Goal: Task Accomplishment & Management: Manage account settings

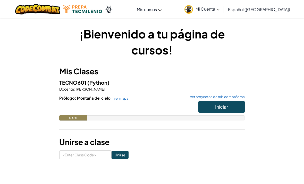
click at [231, 106] on button "Iniciar" at bounding box center [221, 107] width 46 height 12
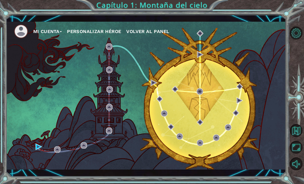
scroll to position [16, 0]
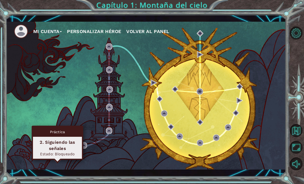
click at [191, 57] on div "Mi Cuenta Personalizar héroe Volver al panel" at bounding box center [146, 96] width 280 height 148
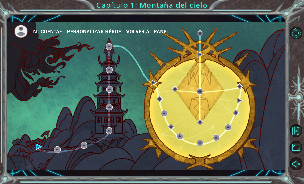
click at [87, 33] on button "Personalizar héroe" at bounding box center [94, 32] width 54 height 8
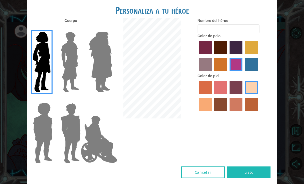
click at [73, 71] on img at bounding box center [70, 62] width 23 height 64
click at [79, 28] on input "Hero Lars" at bounding box center [79, 28] width 0 height 0
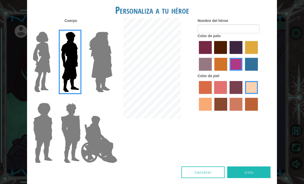
click at [107, 72] on img at bounding box center [101, 62] width 28 height 64
click at [106, 28] on input "Hero Amethyst" at bounding box center [106, 28] width 0 height 0
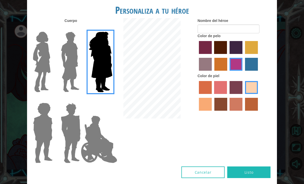
click at [38, 138] on img at bounding box center [43, 133] width 24 height 64
click at [51, 99] on input "Hero Steven" at bounding box center [51, 99] width 0 height 0
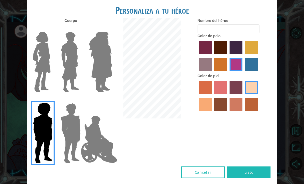
click at [69, 136] on img at bounding box center [71, 133] width 24 height 64
click at [79, 99] on input "Hero Garnet" at bounding box center [79, 99] width 0 height 0
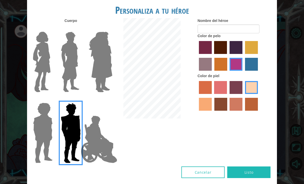
click at [95, 144] on img at bounding box center [99, 139] width 40 height 52
click at [106, 99] on input "Hero Jamie" at bounding box center [106, 99] width 0 height 0
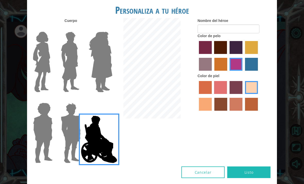
click at [45, 69] on img at bounding box center [42, 62] width 22 height 64
click at [51, 28] on input "Hero Connie" at bounding box center [51, 28] width 0 height 0
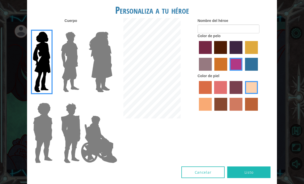
click at [225, 54] on label "maroon hair color" at bounding box center [220, 47] width 13 height 13
click at [213, 56] on input "maroon hair color" at bounding box center [213, 56] width 0 height 0
radio input "true"
click at [227, 54] on label "maroon hair color" at bounding box center [220, 47] width 13 height 13
click at [213, 56] on input "maroon hair color" at bounding box center [213, 56] width 0 height 0
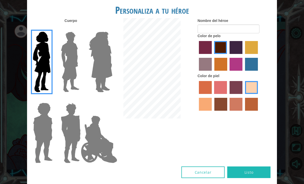
click at [243, 111] on label "burning sand skin color" at bounding box center [236, 104] width 13 height 13
click at [228, 112] on input "burning sand skin color" at bounding box center [228, 112] width 0 height 0
radio input "true"
click at [243, 94] on label "tosca skin color" at bounding box center [236, 87] width 13 height 13
click at [228, 96] on input "tosca skin color" at bounding box center [228, 96] width 0 height 0
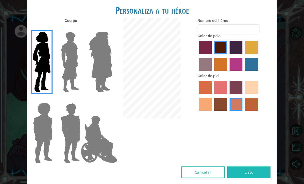
radio input "true"
click at [245, 94] on label "sandy beach skin color" at bounding box center [251, 87] width 13 height 13
click at [243, 96] on input "sandy beach skin color" at bounding box center [243, 96] width 0 height 0
radio input "true"
click at [85, 78] on div at bounding box center [97, 59] width 28 height 71
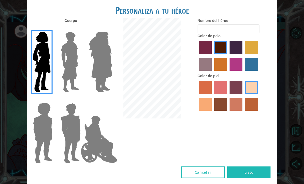
click at [78, 76] on img at bounding box center [70, 62] width 23 height 64
click at [79, 28] on input "Hero Lars" at bounding box center [79, 28] width 0 height 0
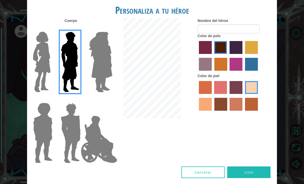
click at [71, 76] on img at bounding box center [70, 62] width 23 height 64
click at [79, 28] on input "Hero Lars" at bounding box center [79, 28] width 0 height 0
click at [113, 70] on div at bounding box center [151, 69] width 83 height 102
click at [102, 82] on img at bounding box center [101, 62] width 28 height 64
click at [106, 28] on input "Hero Amethyst" at bounding box center [106, 28] width 0 height 0
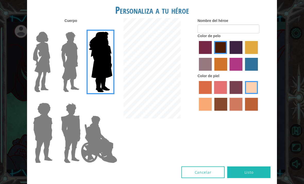
click at [70, 148] on img at bounding box center [71, 133] width 24 height 64
click at [79, 99] on input "Hero Garnet" at bounding box center [79, 99] width 0 height 0
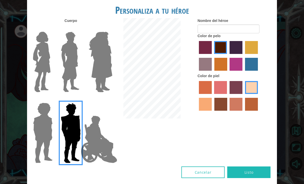
click at [44, 141] on img at bounding box center [43, 133] width 24 height 64
click at [51, 99] on input "Hero Steven" at bounding box center [51, 99] width 0 height 0
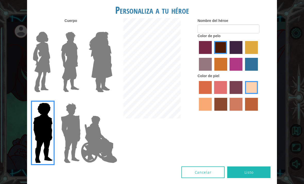
click at [102, 150] on img at bounding box center [99, 139] width 40 height 52
click at [106, 99] on input "Hero Jamie" at bounding box center [106, 99] width 0 height 0
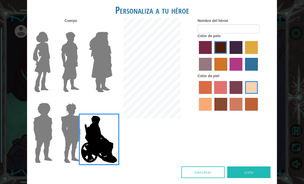
click at [44, 73] on img at bounding box center [42, 62] width 22 height 64
click at [51, 28] on input "Hero Connie" at bounding box center [51, 28] width 0 height 0
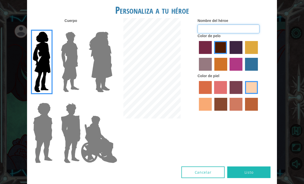
click at [245, 33] on input "Nombre del héroe" at bounding box center [229, 28] width 62 height 9
type input "Gigis"
click at [258, 174] on button "Listo" at bounding box center [248, 172] width 43 height 12
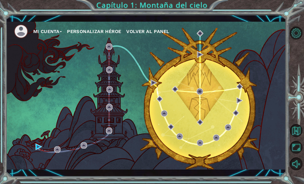
click at [120, 28] on button "Personalizar héroe" at bounding box center [94, 32] width 54 height 8
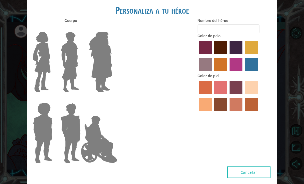
type input "Gigis"
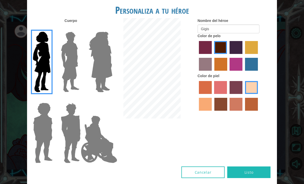
click at [257, 178] on button "Listo" at bounding box center [248, 172] width 43 height 12
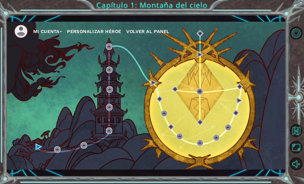
click at [256, 176] on div "Mi Cuenta Personalizar héroe [PERSON_NAME] al panel Personaliza a tu héroe [PER…" at bounding box center [152, 92] width 304 height 184
click at [297, 35] on button "Opciones de nivel" at bounding box center [296, 33] width 13 height 13
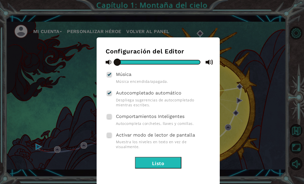
click at [273, 56] on div "Configuración del Editor Música Música encendida/apagada. Autocompletado automá…" at bounding box center [152, 92] width 304 height 184
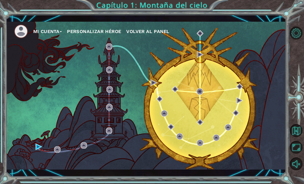
click at [18, 31] on img at bounding box center [21, 31] width 14 height 14
click at [45, 29] on button "Mi Cuenta" at bounding box center [47, 32] width 29 height 8
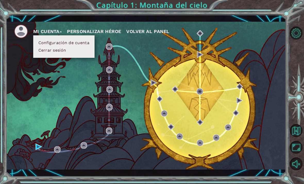
click at [48, 28] on button "Mi Cuenta" at bounding box center [47, 32] width 29 height 8
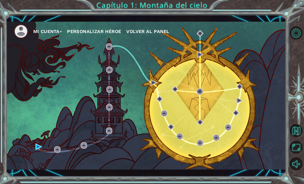
click at [146, 33] on span "Volver al panel" at bounding box center [147, 31] width 43 height 5
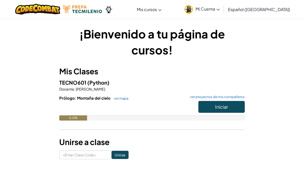
click at [233, 105] on button "Iniciar" at bounding box center [221, 107] width 46 height 12
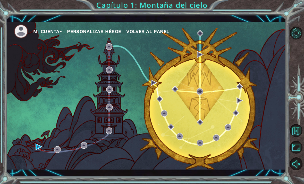
scroll to position [16, 0]
click at [86, 28] on button "Personalizar héroe" at bounding box center [94, 32] width 54 height 8
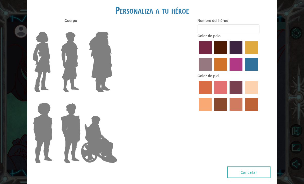
type input "Gigis"
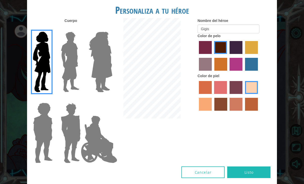
click at [254, 175] on button "Listo" at bounding box center [248, 172] width 43 height 12
